Goal: Information Seeking & Learning: Find specific fact

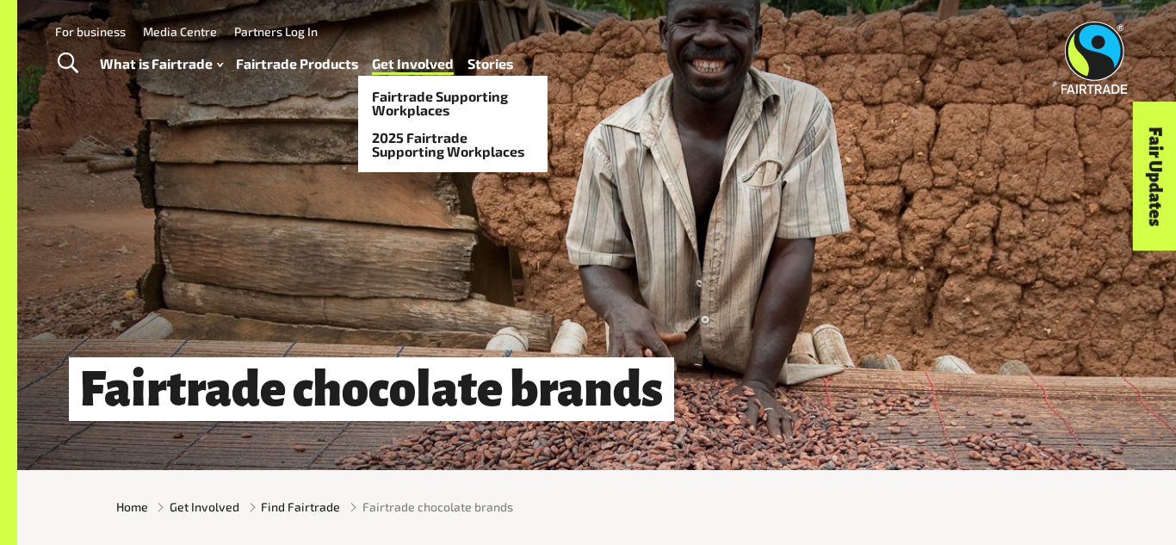
click at [408, 60] on link "Get Involved" at bounding box center [413, 64] width 82 height 25
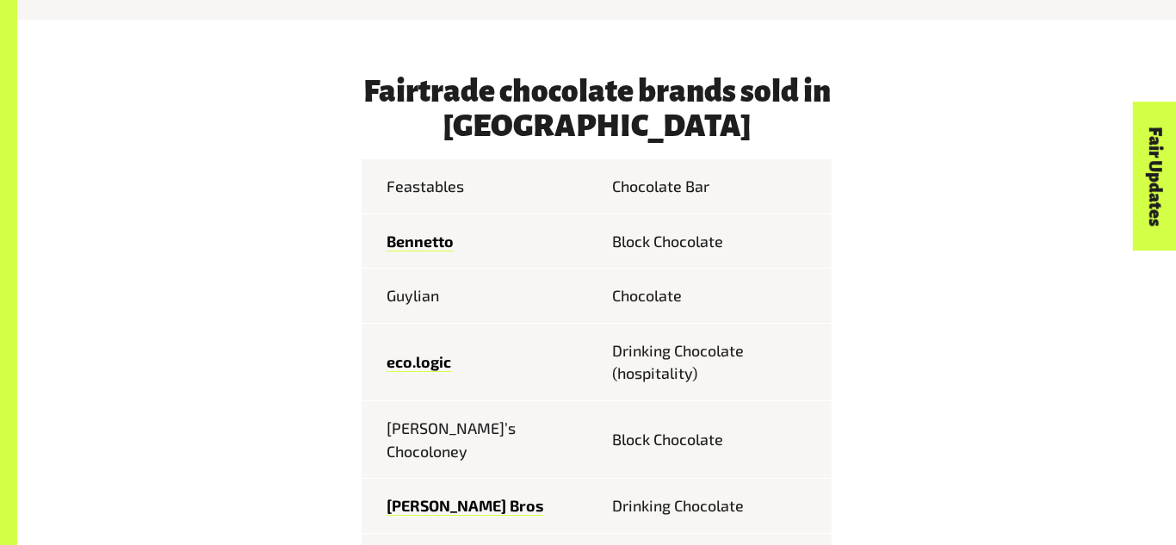
scroll to position [771, 0]
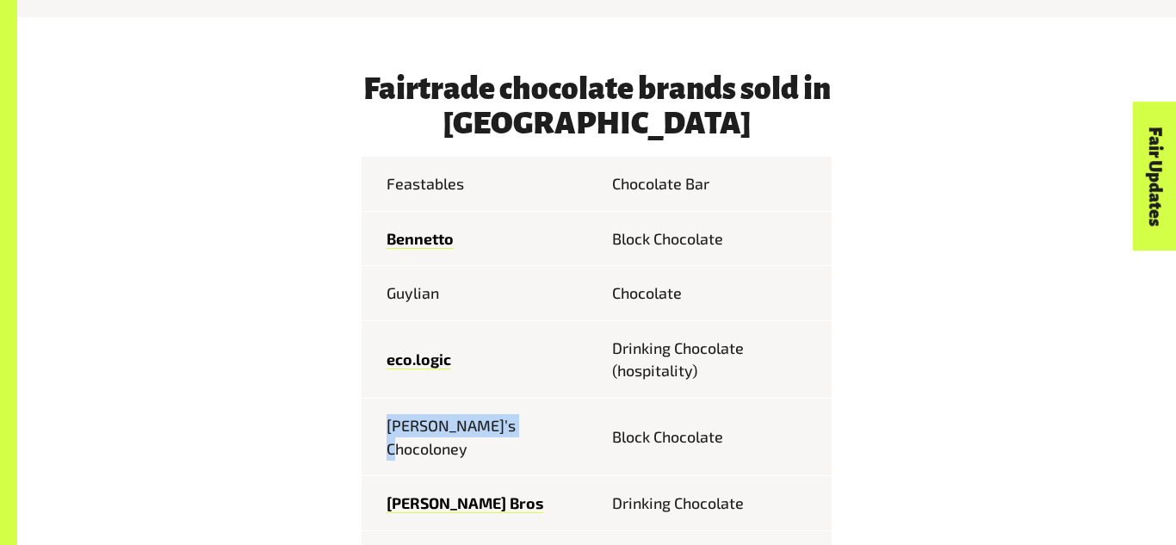
drag, startPoint x: 387, startPoint y: 421, endPoint x: 515, endPoint y: 430, distance: 128.6
click at [515, 430] on td "Tony’s Chocoloney" at bounding box center [479, 437] width 235 height 77
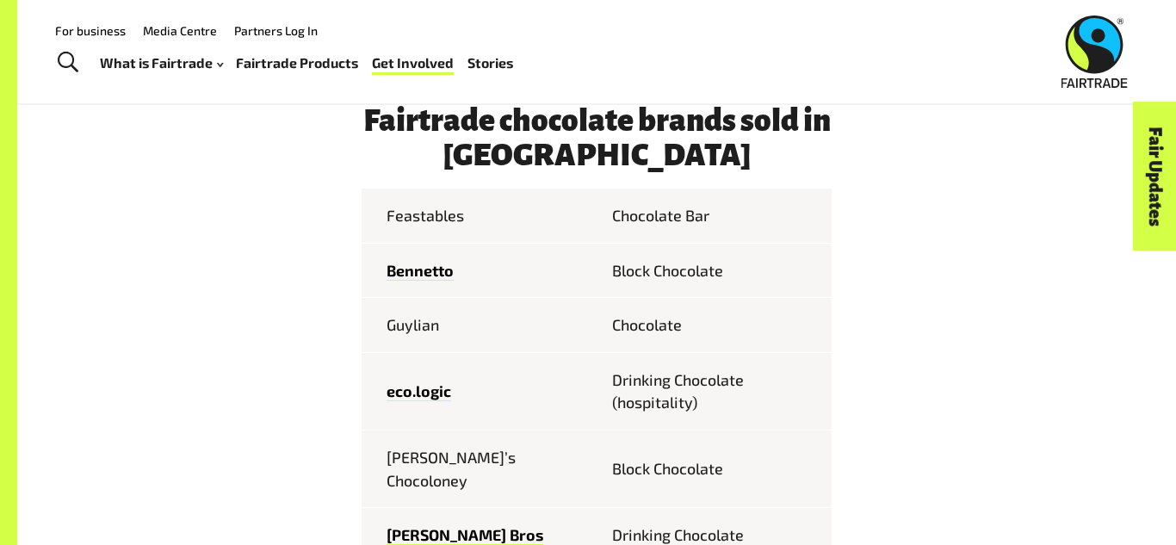
scroll to position [740, 0]
